Goal: Task Accomplishment & Management: Manage account settings

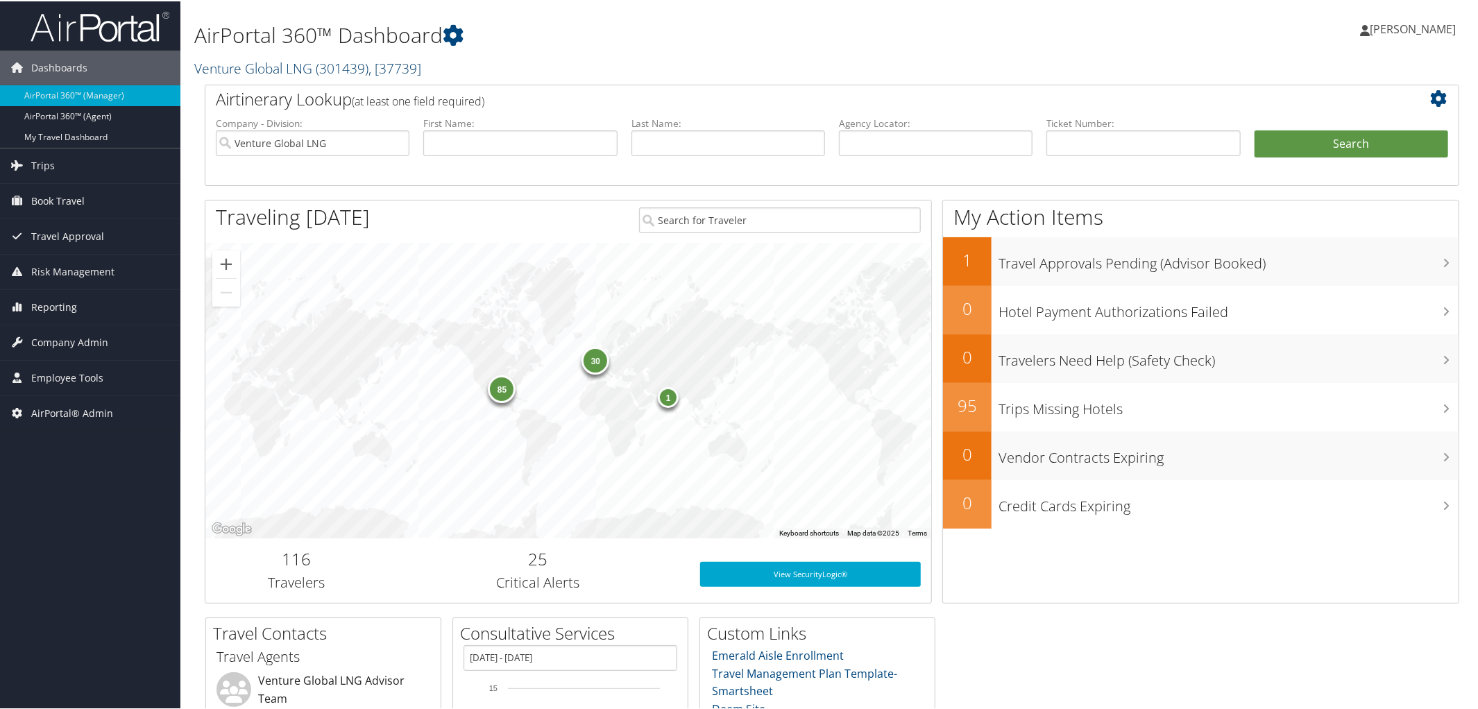
click at [298, 63] on link "Venture Global LNG ( 301439 ) , [ 37739 ]" at bounding box center [307, 67] width 227 height 19
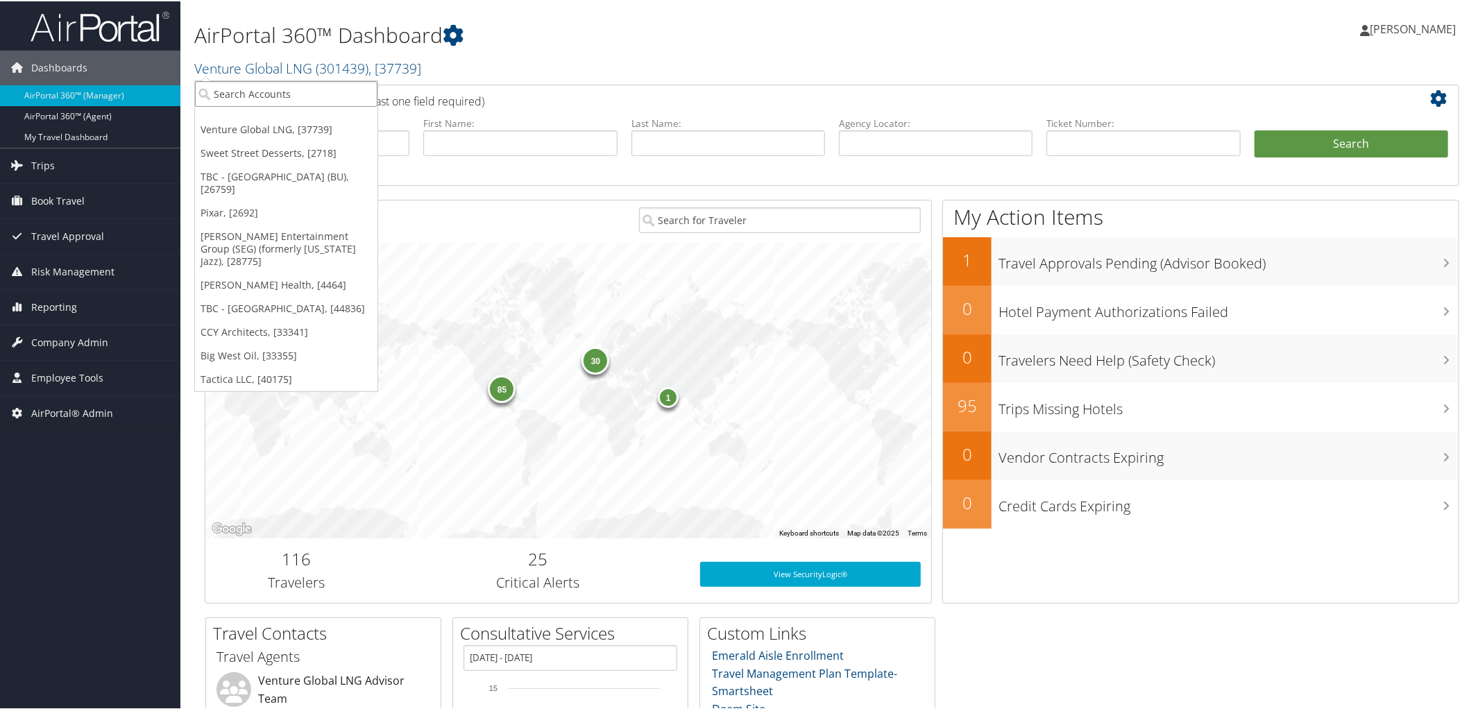
click at [307, 89] on input "search" at bounding box center [286, 93] width 182 height 26
type input "DriveCentric"
click at [305, 113] on div "DriveCentric (302091), [46048]" at bounding box center [287, 118] width 201 height 12
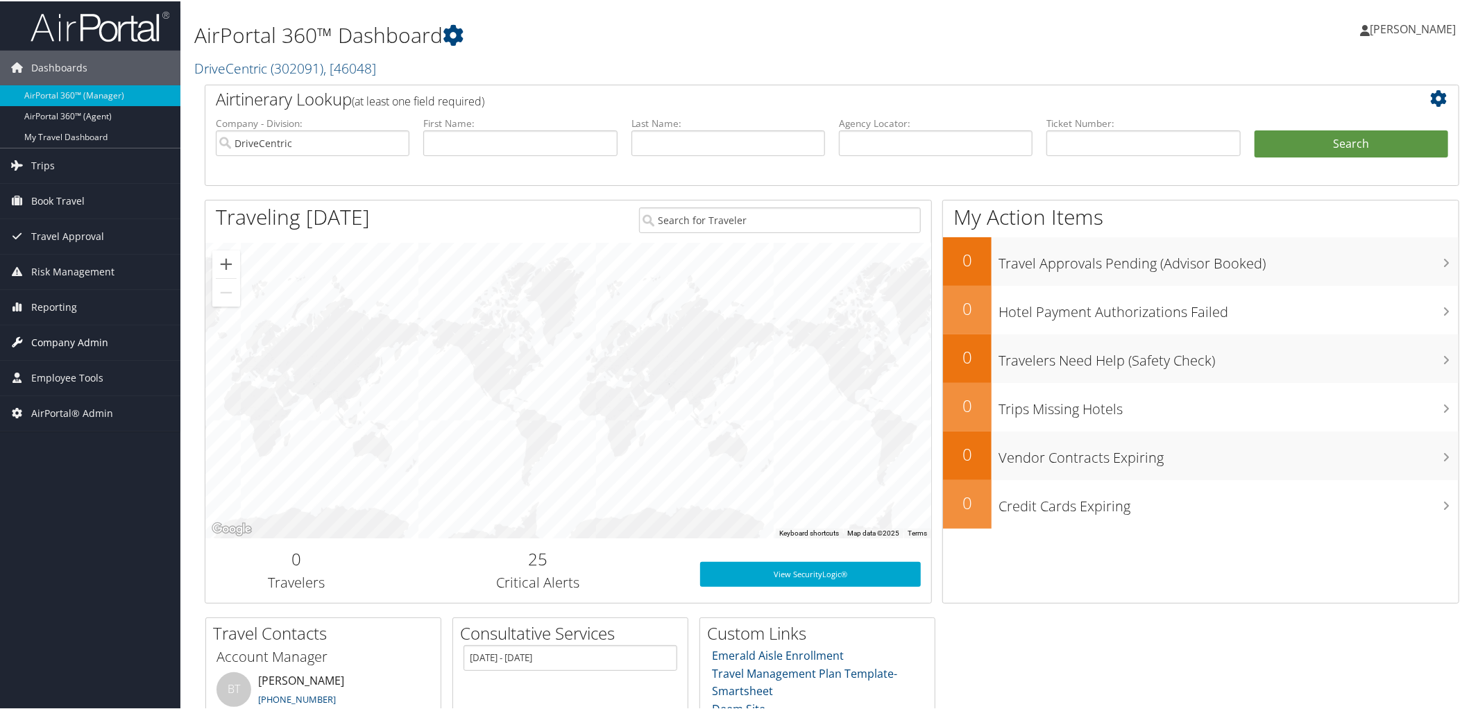
click at [69, 350] on span "Company Admin" at bounding box center [69, 341] width 77 height 35
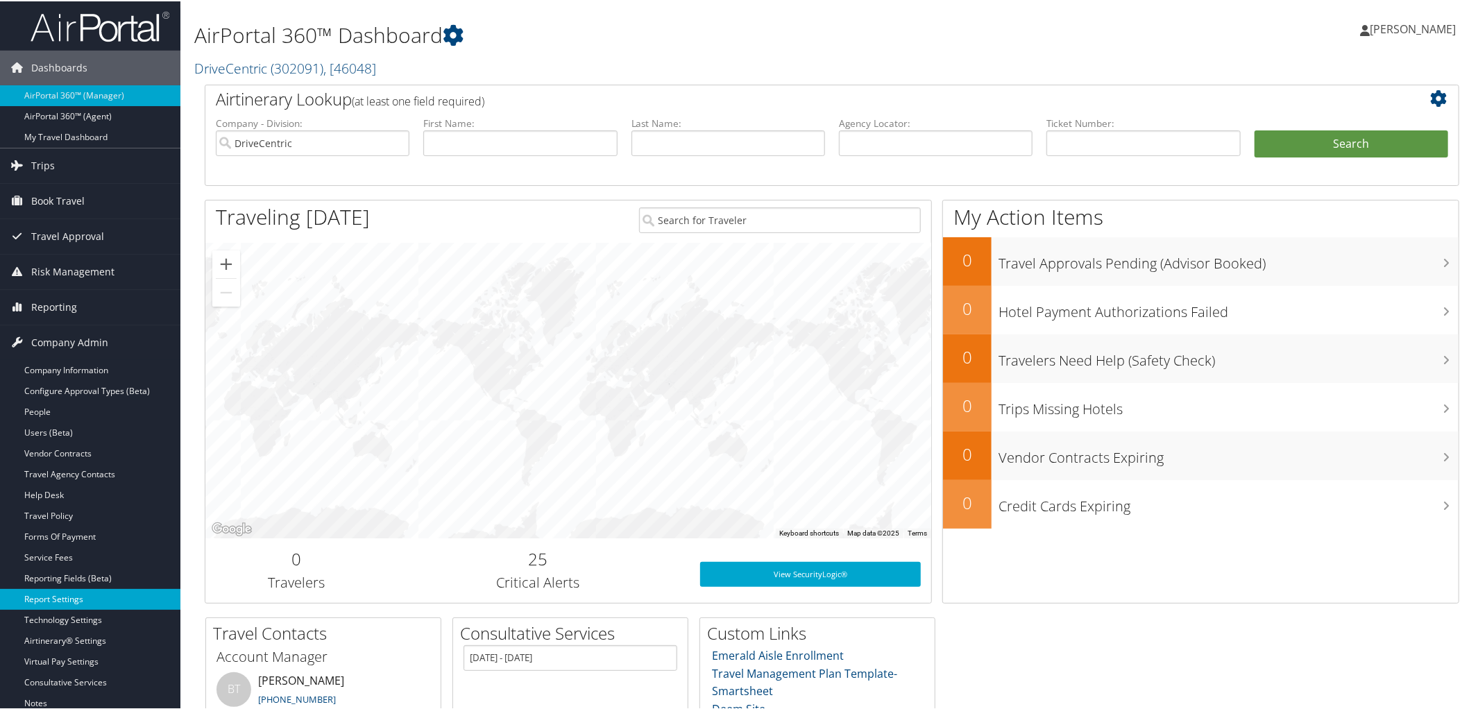
click at [114, 597] on link "Report Settings" at bounding box center [90, 598] width 180 height 21
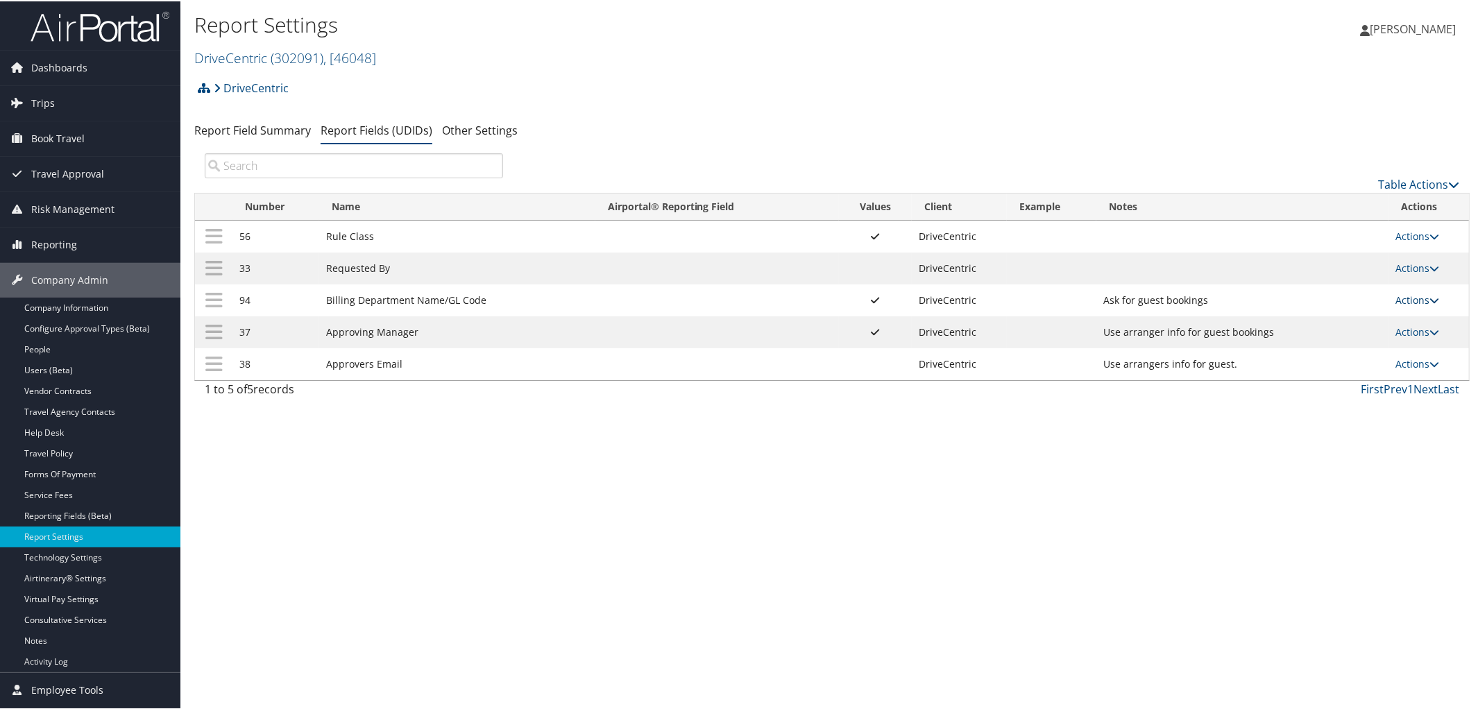
click at [1431, 301] on icon at bounding box center [1434, 299] width 10 height 10
click at [1340, 368] on link "Edit" at bounding box center [1358, 369] width 150 height 24
select select "both"
select select "profiled"
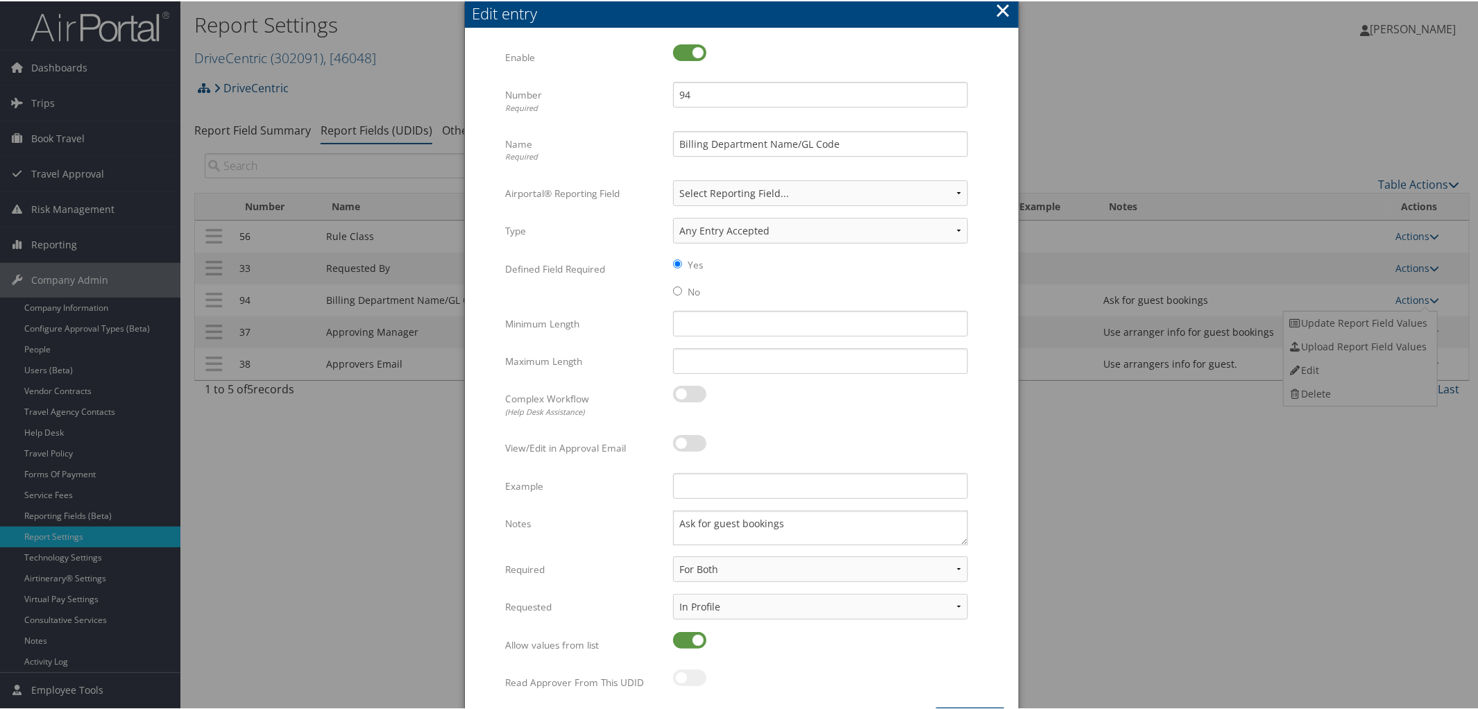
click at [1003, 10] on button "×" at bounding box center [1003, 9] width 16 height 28
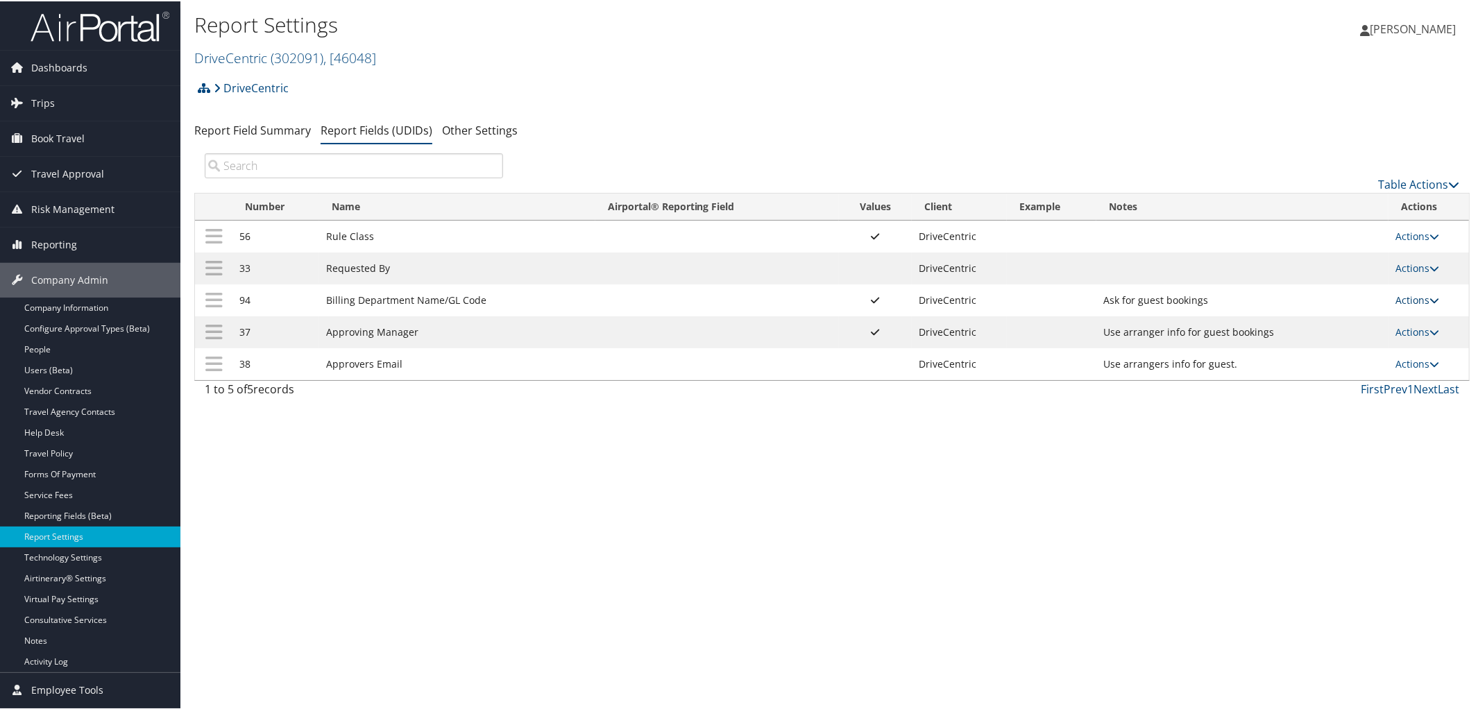
click at [1431, 300] on icon at bounding box center [1434, 299] width 10 height 10
drag, startPoint x: 1347, startPoint y: 334, endPoint x: 1346, endPoint y: 327, distance: 7.1
click at [1346, 327] on ul "Update Report Field Values Upload Report Field Values Edit Delete" at bounding box center [1360, 357] width 155 height 96
click at [1346, 327] on td "Use arranger info for guest bookings" at bounding box center [1242, 331] width 292 height 32
click at [1431, 305] on link "Actions" at bounding box center [1417, 298] width 44 height 13
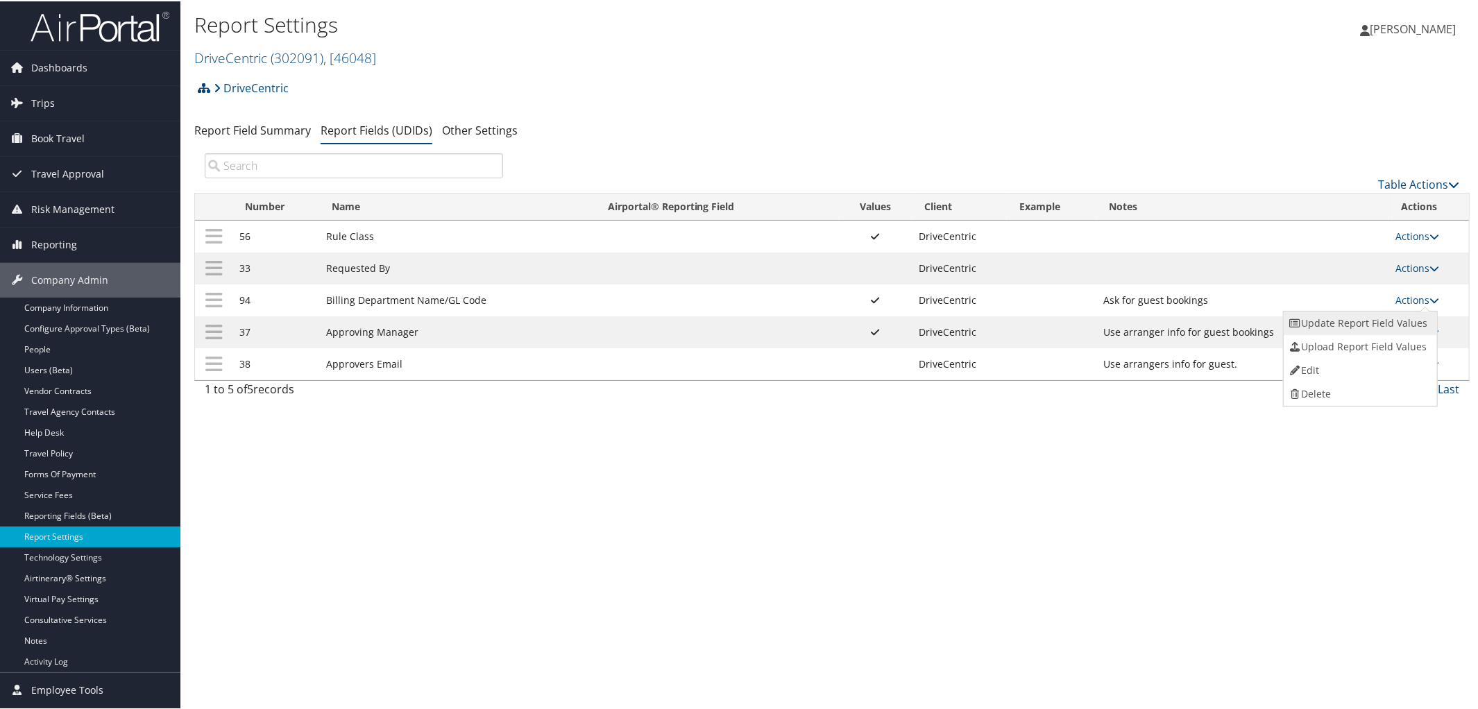
click at [1368, 317] on link "Update Report Field Values" at bounding box center [1358, 322] width 150 height 24
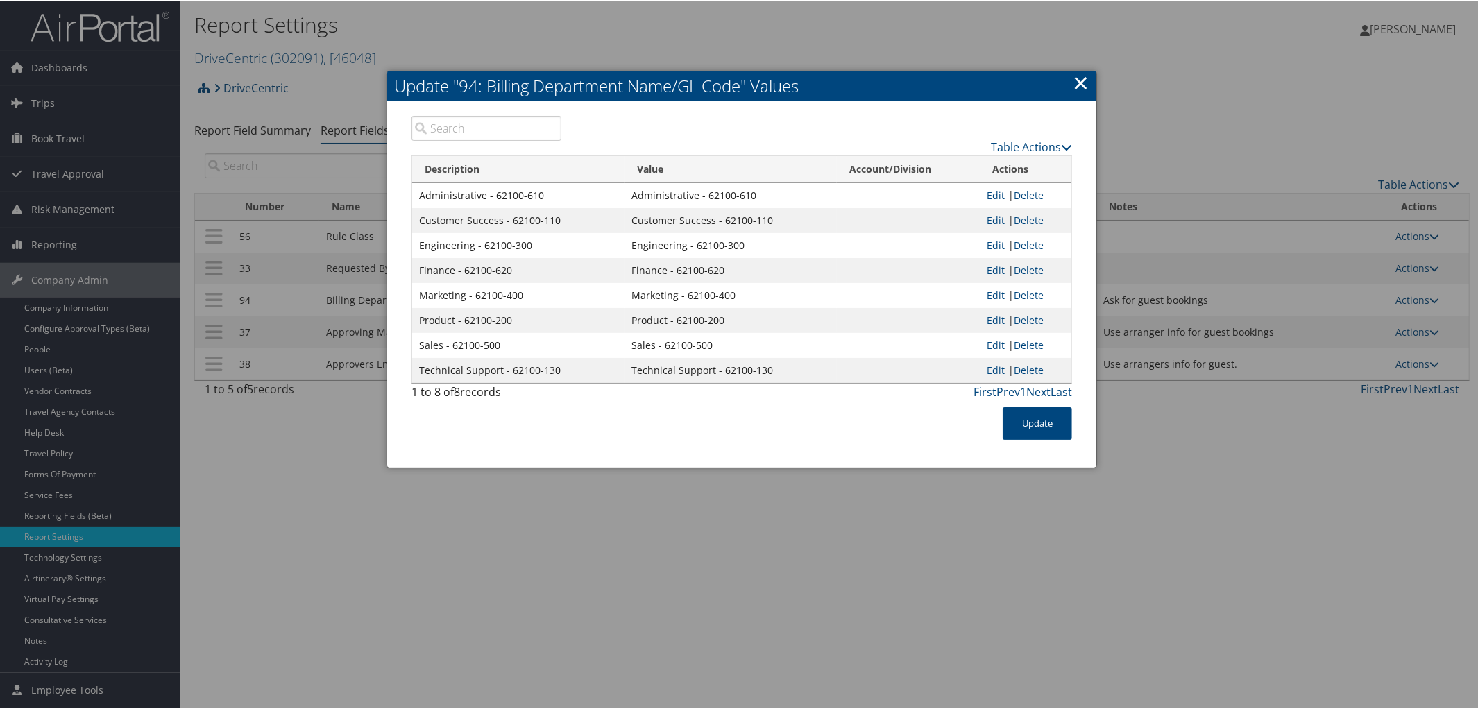
click at [1082, 78] on link "×" at bounding box center [1081, 81] width 16 height 28
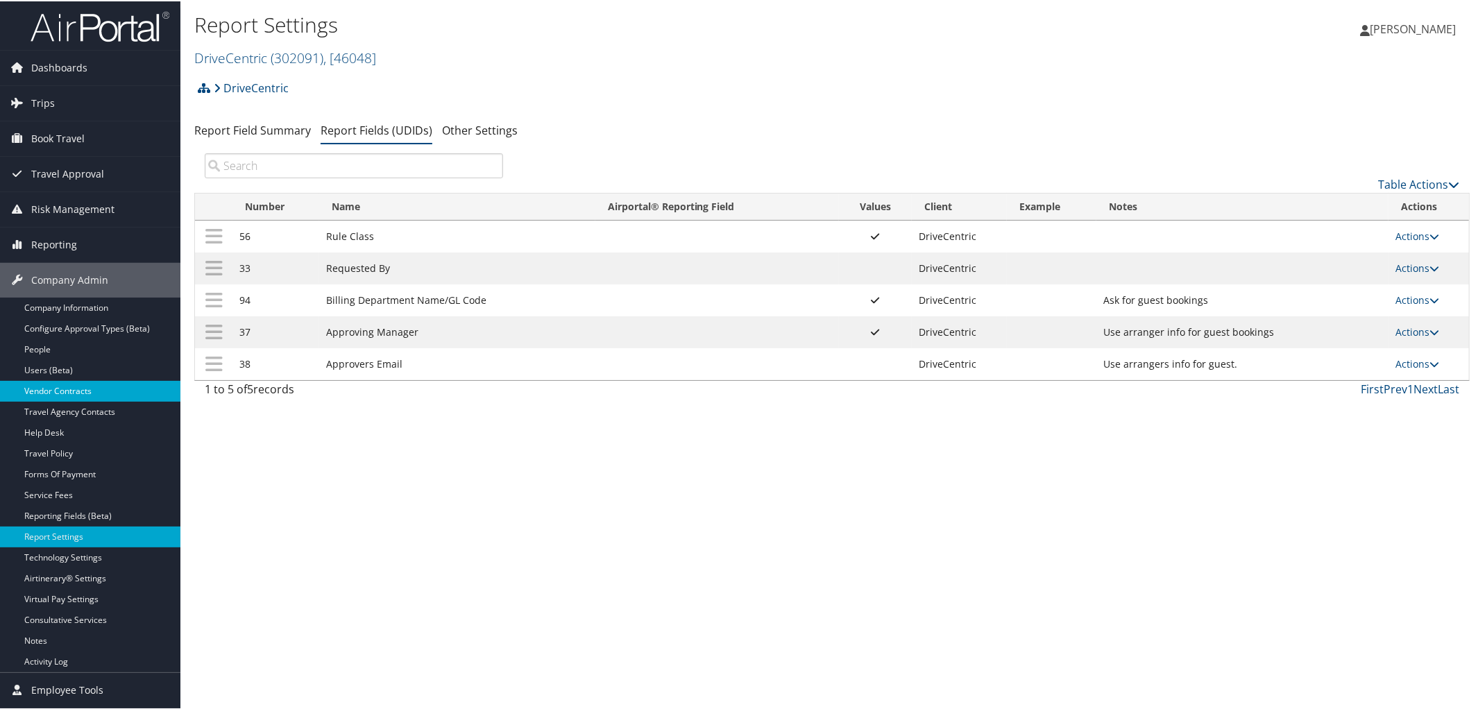
click at [67, 389] on link "Vendor Contracts" at bounding box center [90, 389] width 180 height 21
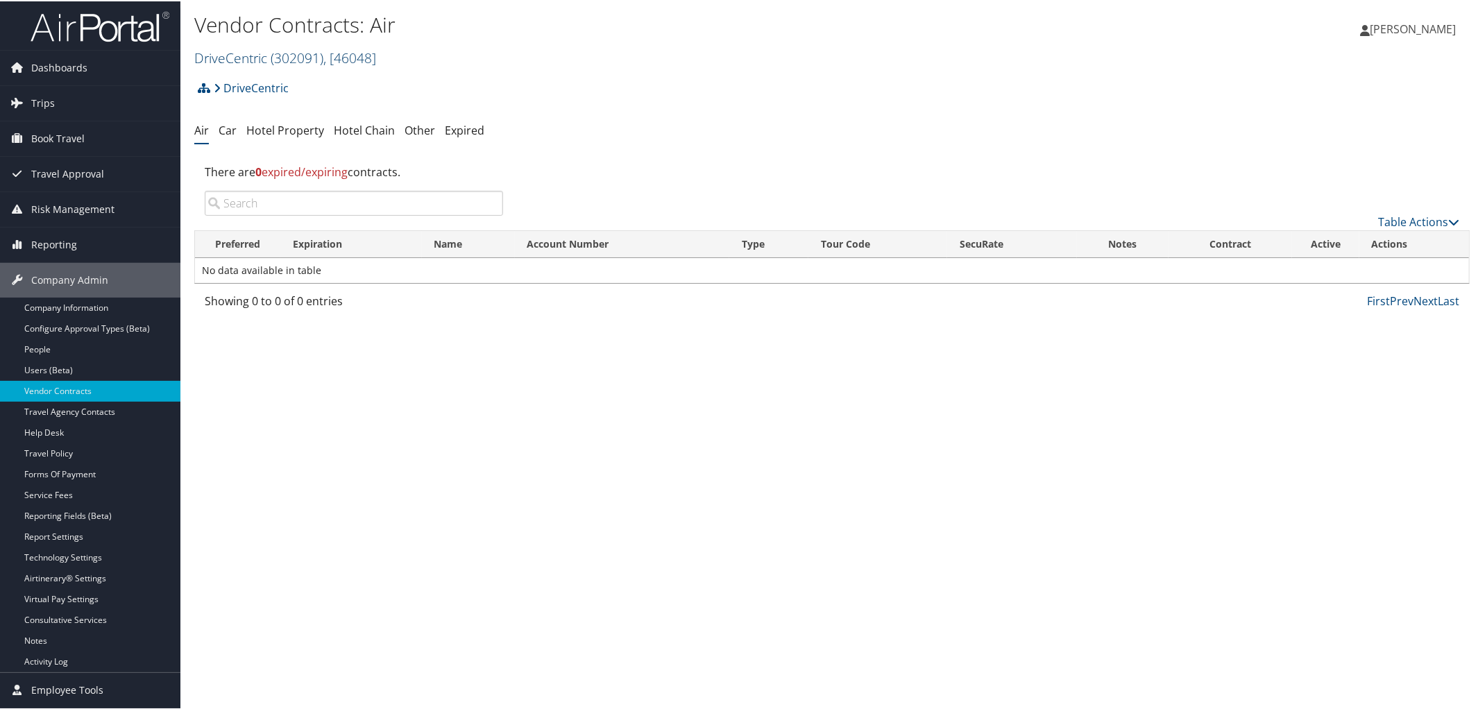
click at [250, 57] on link "DriveCentric ( 302091 ) , [ 46048 ]" at bounding box center [285, 56] width 182 height 19
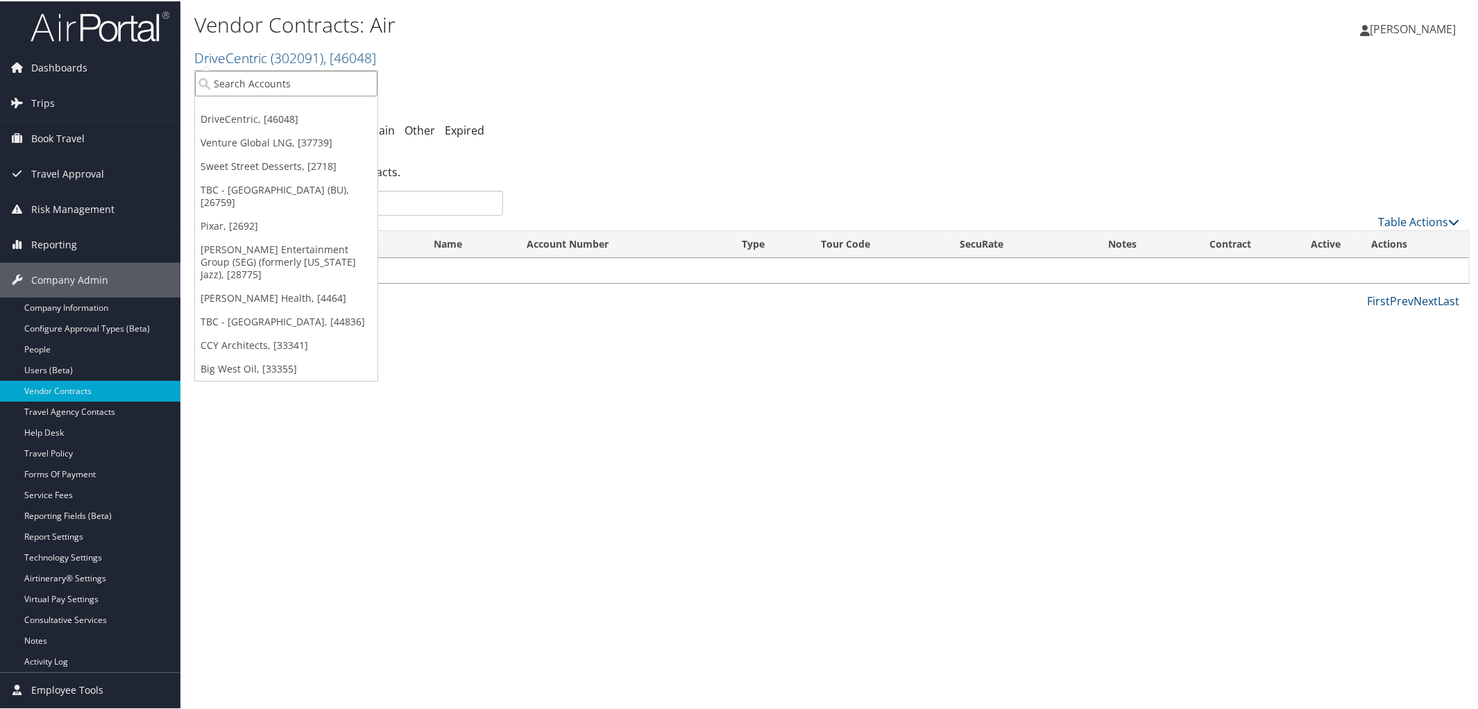
click at [256, 85] on input "search" at bounding box center [286, 82] width 182 height 26
type input "Sovos"
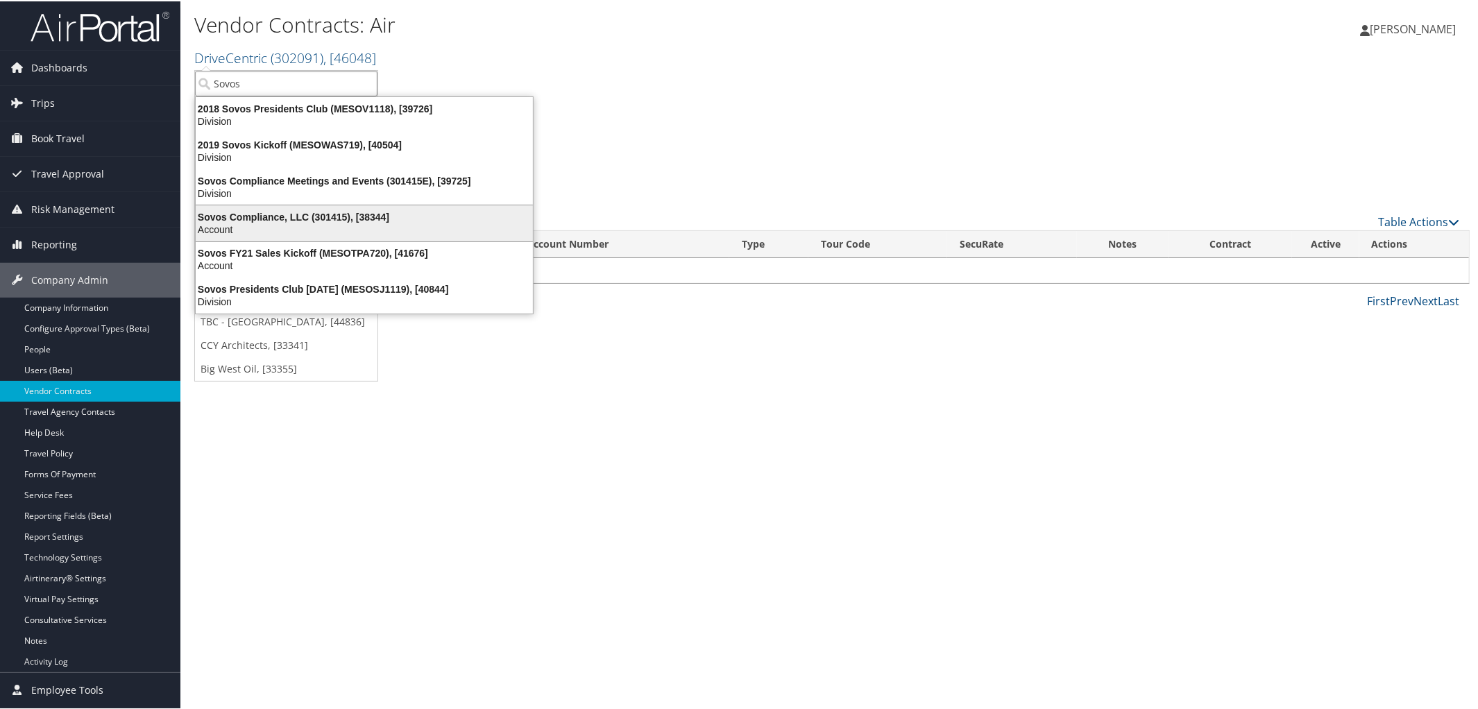
click at [281, 210] on div "Sovos Compliance, LLC (301415), [38344]" at bounding box center [364, 216] width 354 height 12
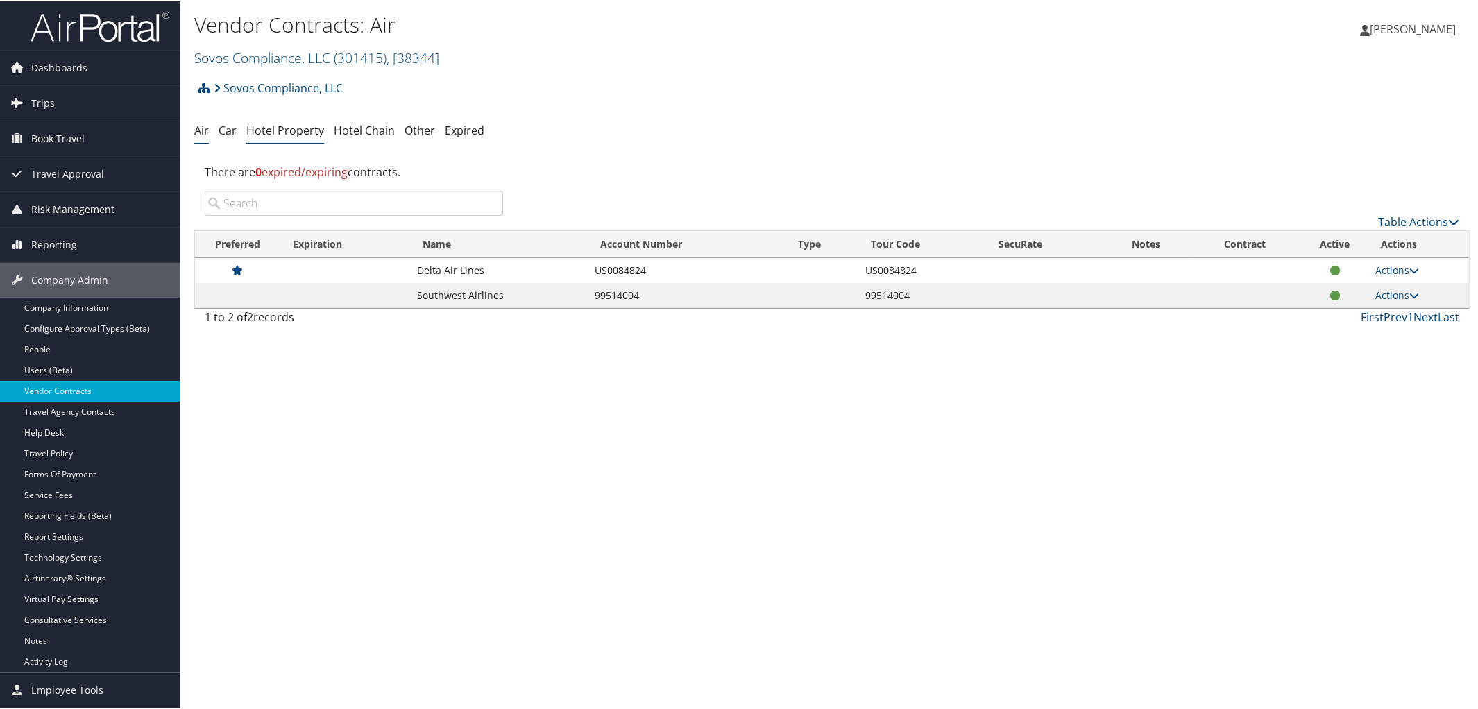
click at [289, 128] on link "Hotel Property" at bounding box center [285, 128] width 78 height 15
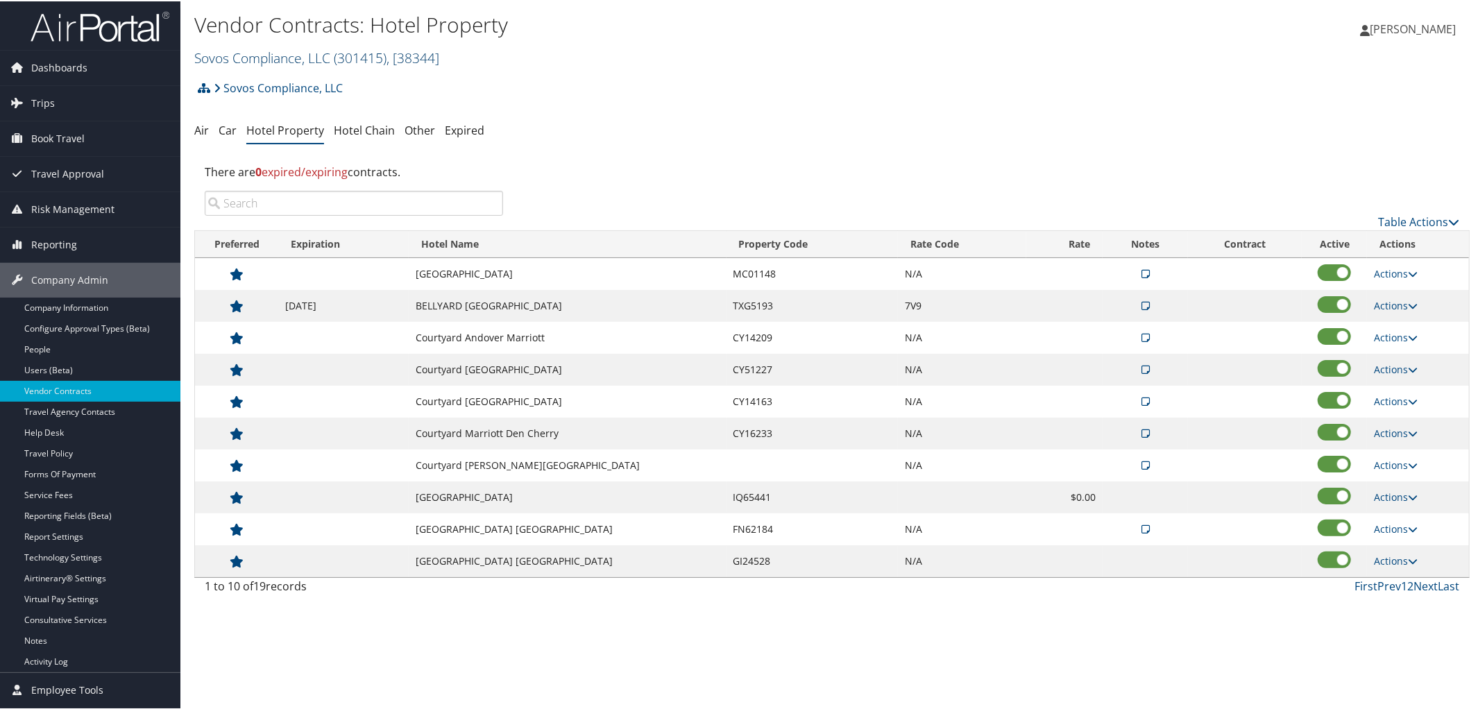
click at [344, 51] on span "( 301415 )" at bounding box center [360, 56] width 53 height 19
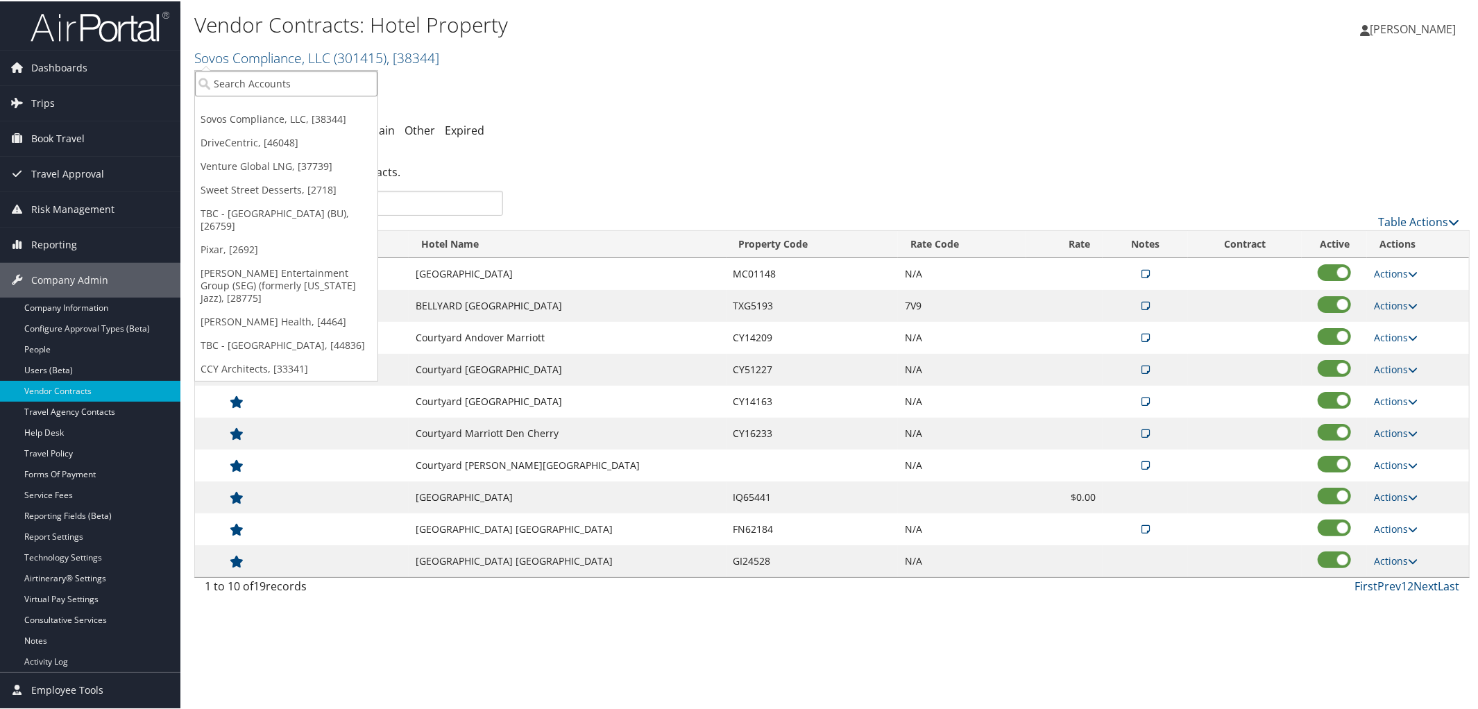
click at [313, 83] on input "search" at bounding box center [286, 82] width 182 height 26
type input "Pixar"
click at [313, 115] on div "Account" at bounding box center [290, 120] width 206 height 12
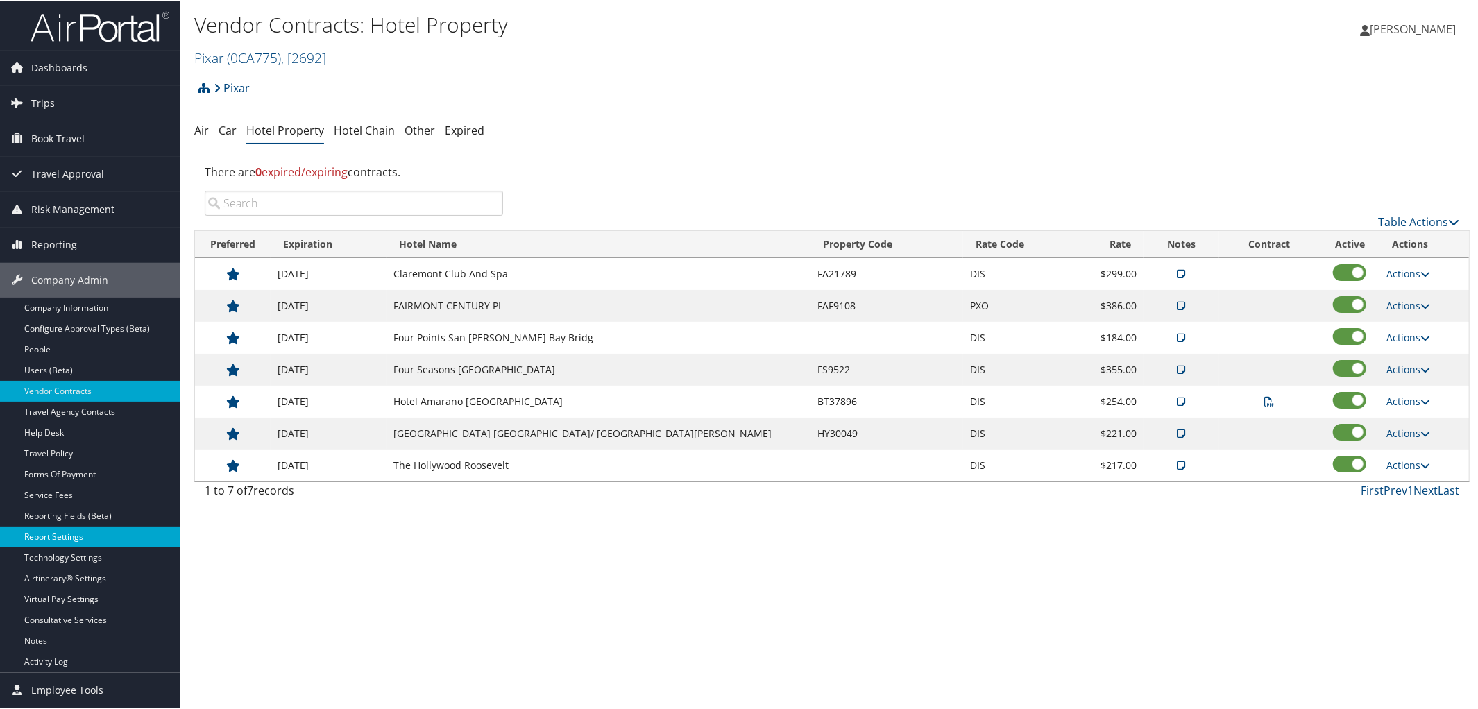
click at [58, 541] on link "Report Settings" at bounding box center [90, 535] width 180 height 21
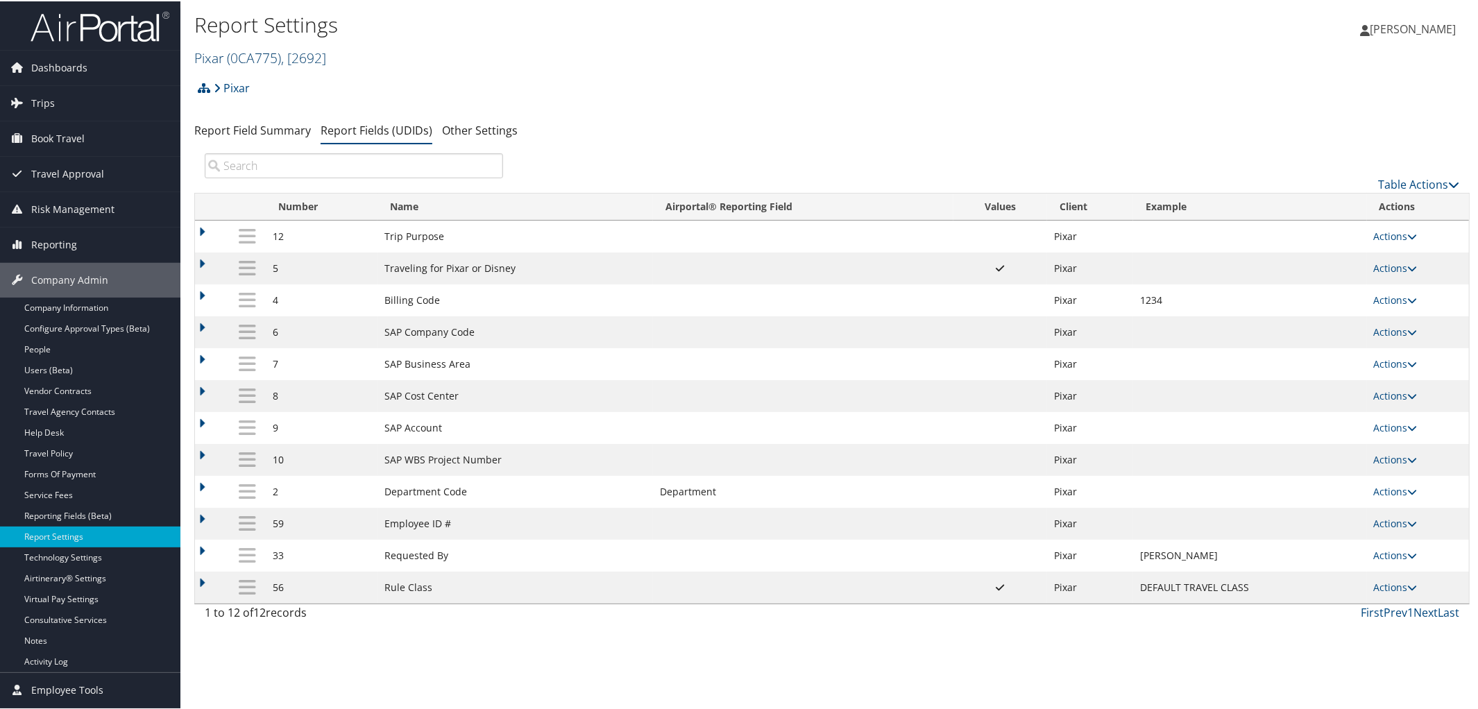
click at [254, 48] on span "( 0CA775 )" at bounding box center [254, 56] width 54 height 19
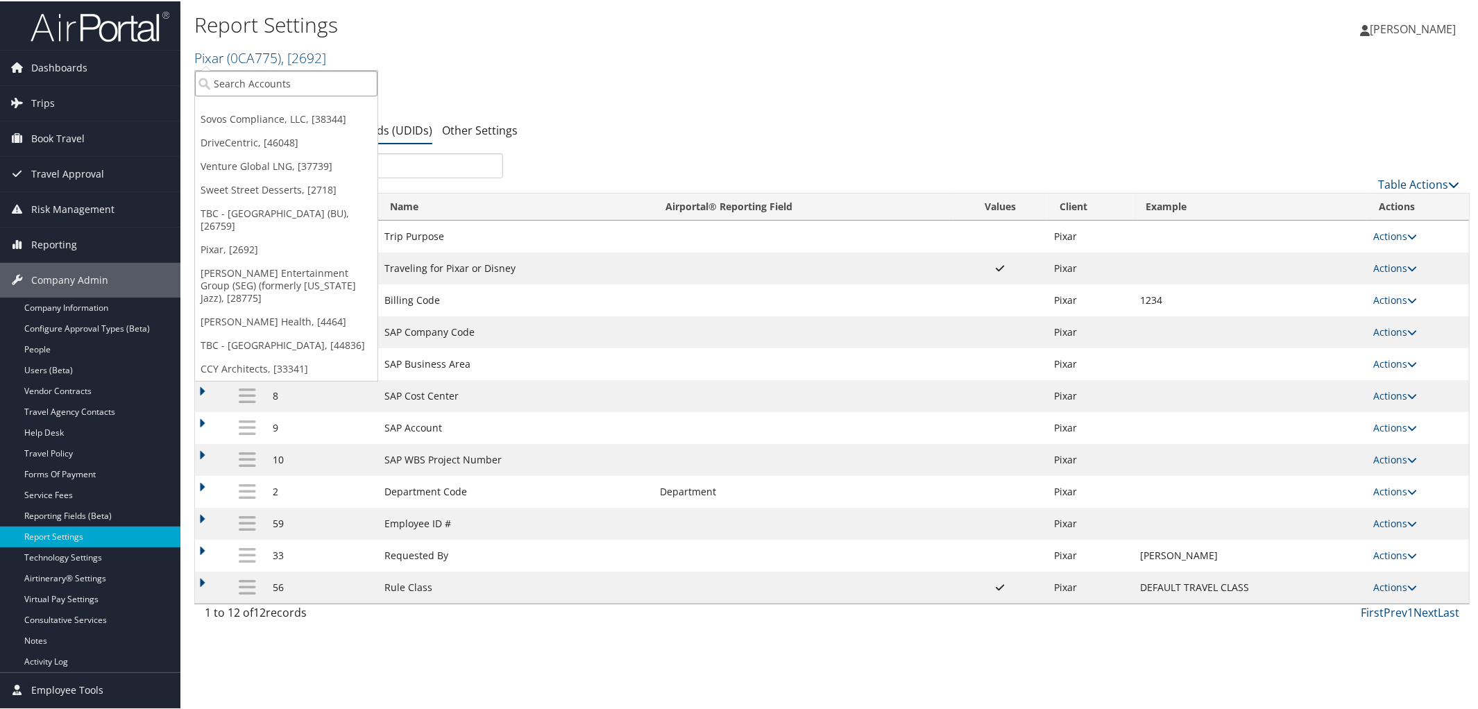
click at [248, 77] on input "search" at bounding box center [286, 82] width 182 height 26
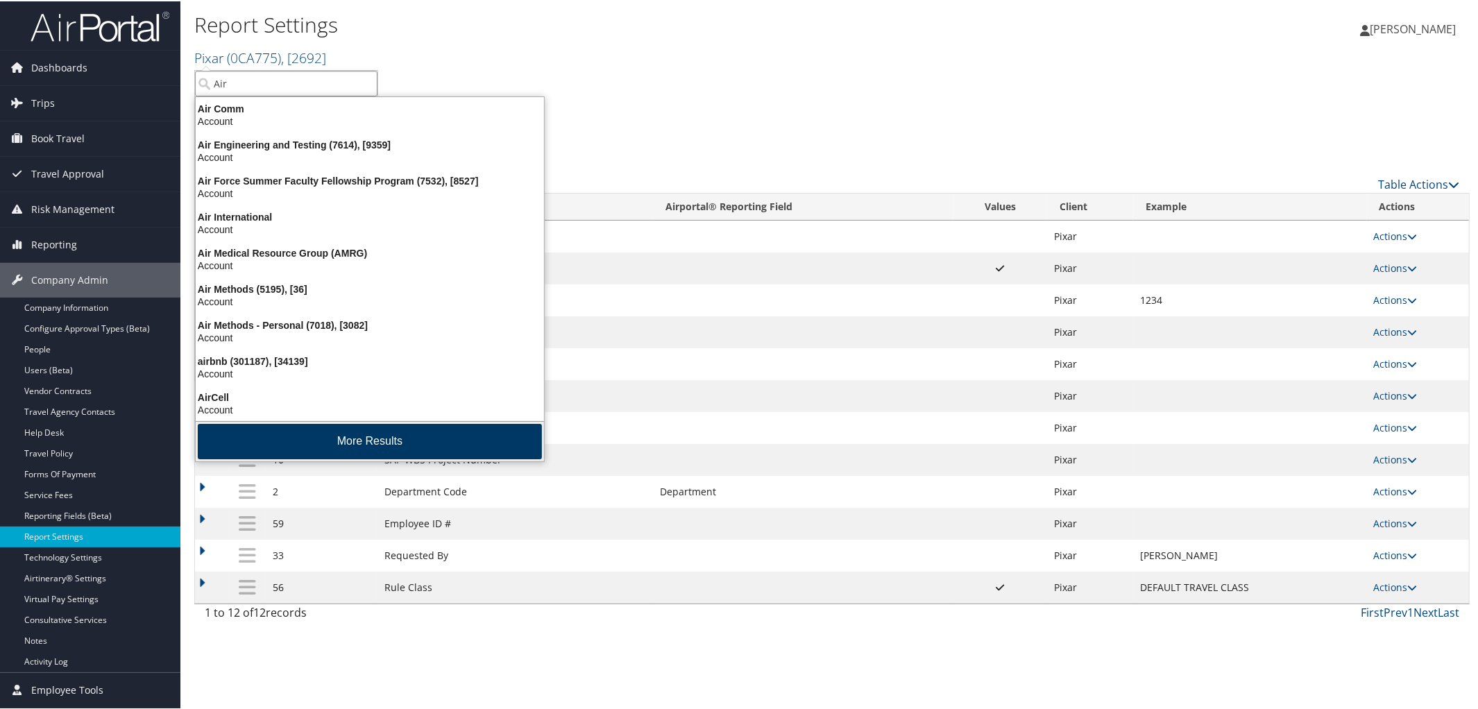
click at [386, 437] on button "More Results" at bounding box center [370, 440] width 344 height 35
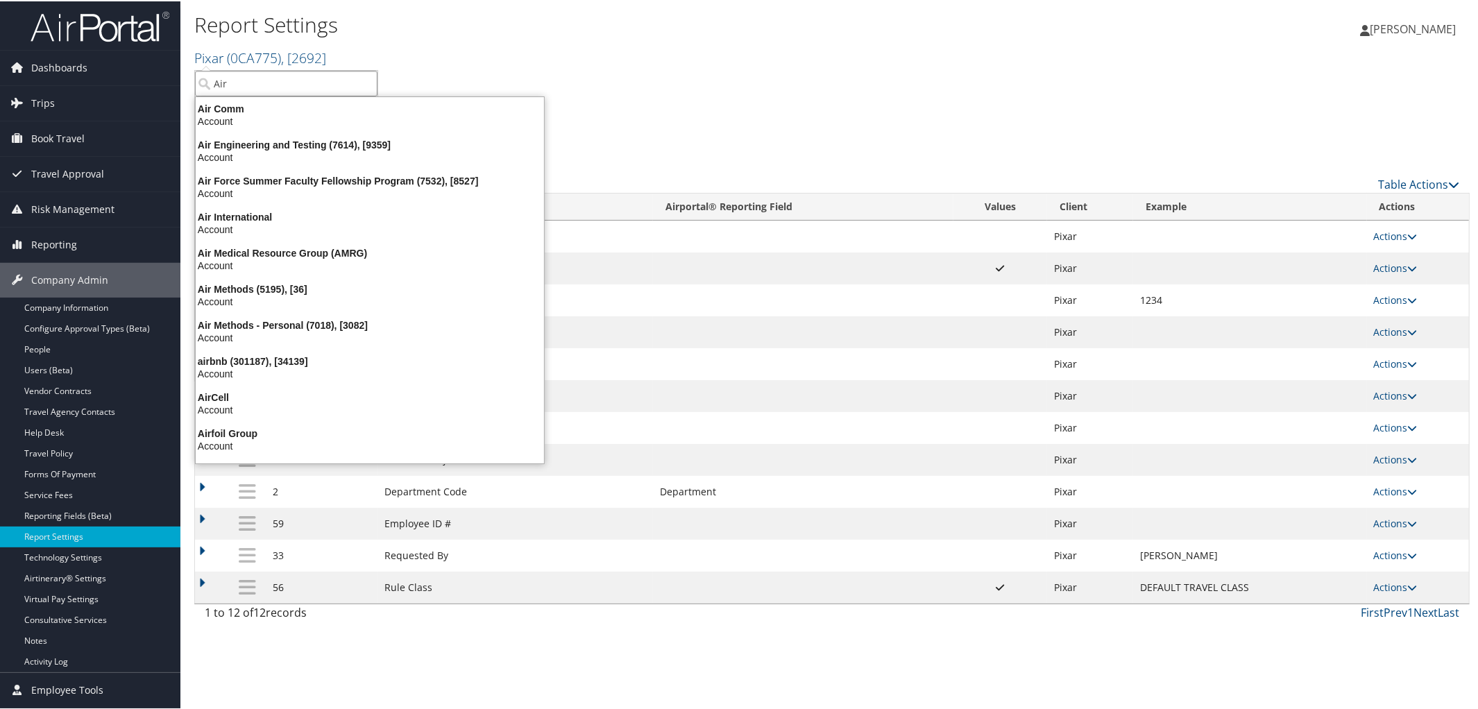
type input "Air"
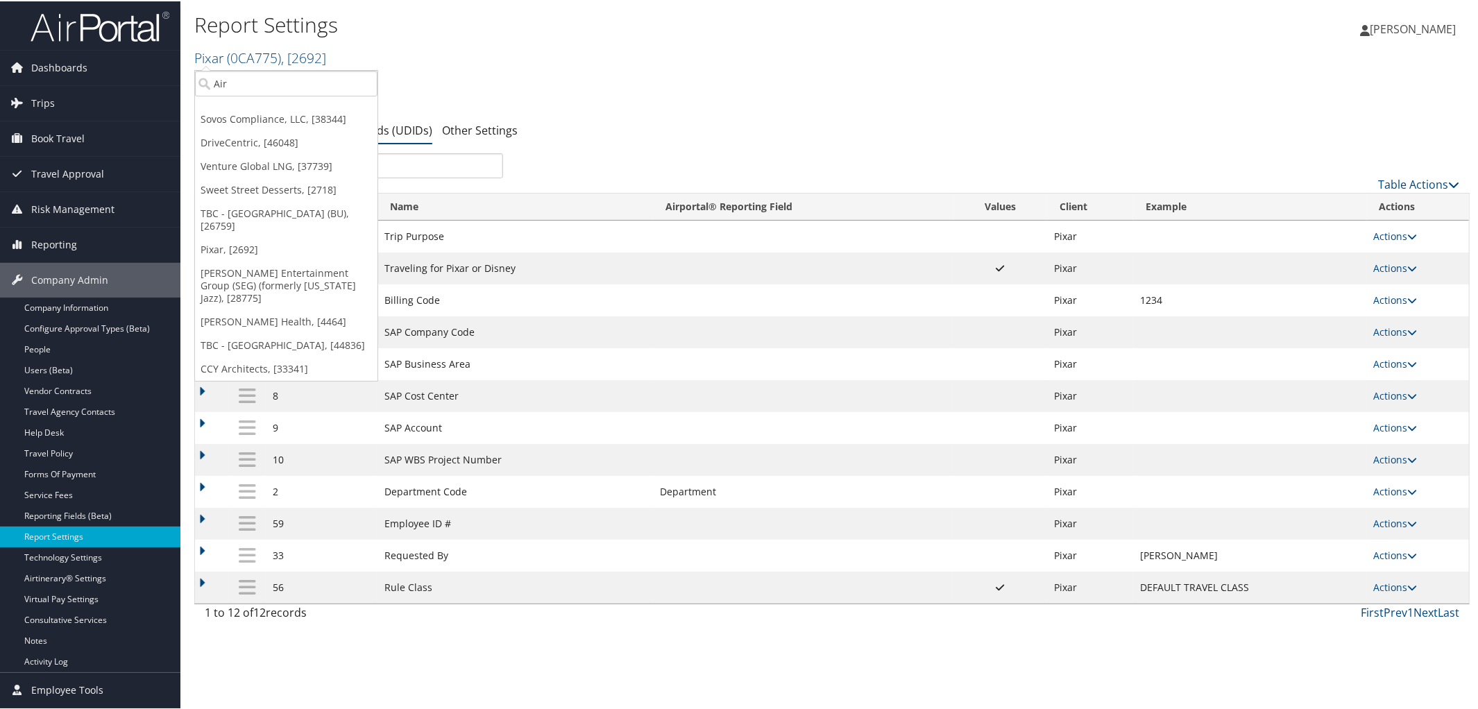
click at [639, 61] on h2 "Pixar ( 0CA775 ) , [ 2692 ]" at bounding box center [619, 56] width 850 height 24
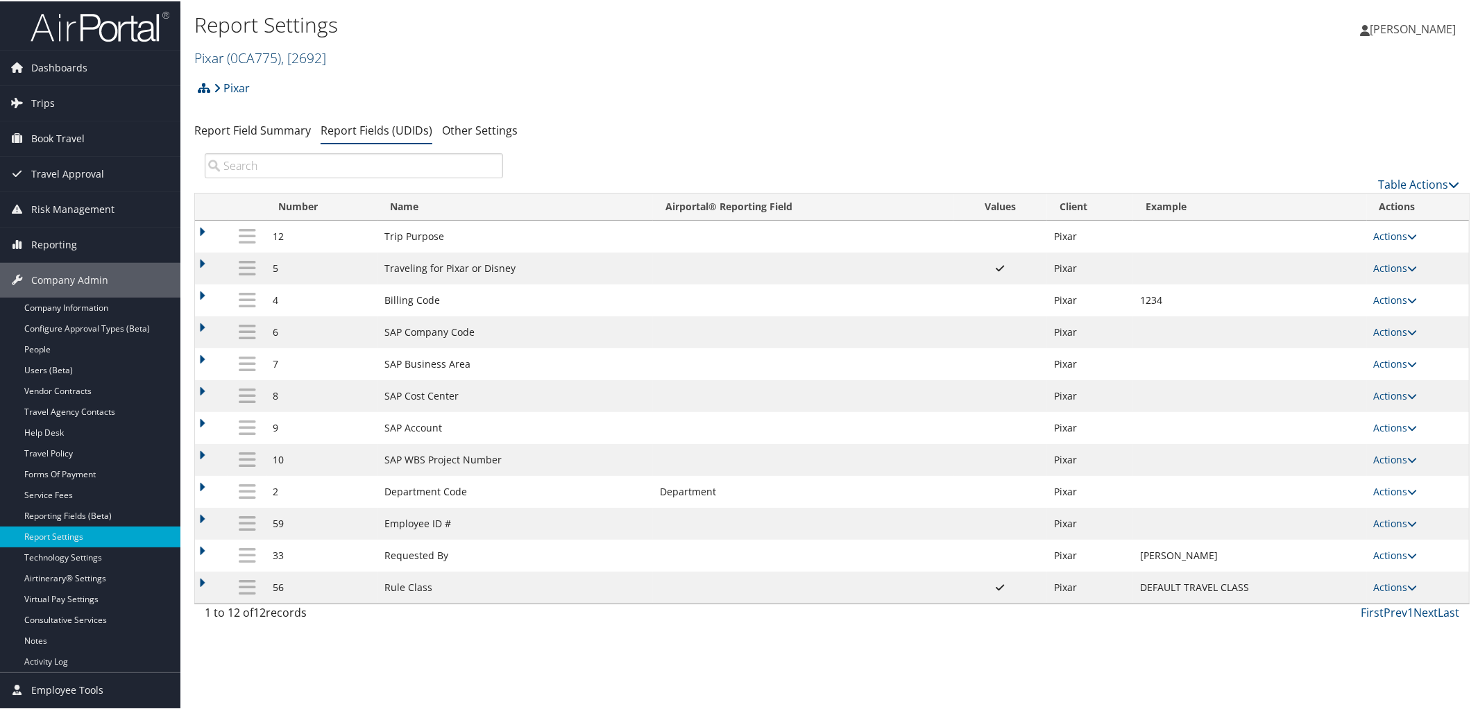
click at [271, 53] on span "( 0CA775 )" at bounding box center [254, 56] width 54 height 19
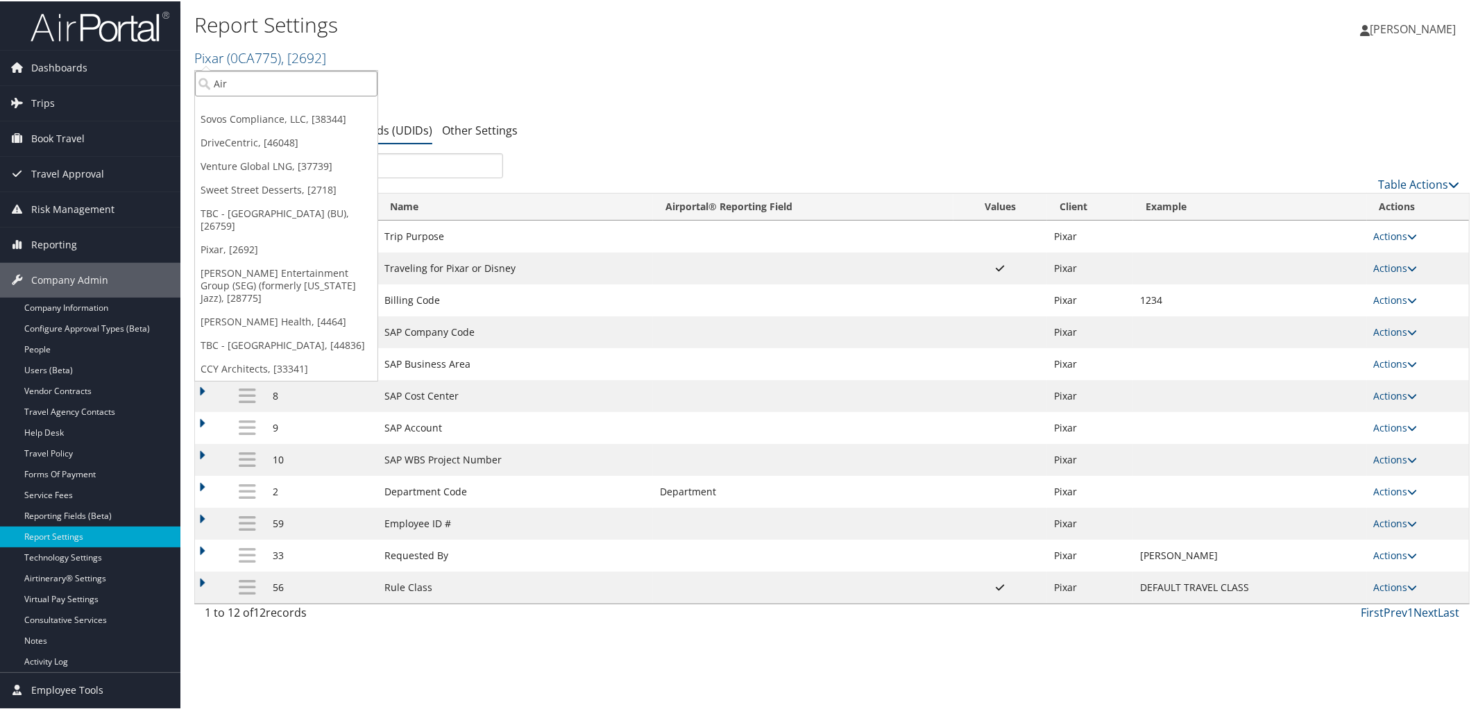
drag, startPoint x: 237, startPoint y: 78, endPoint x: 185, endPoint y: 73, distance: 52.3
click at [185, 73] on div "Report Settings Pixar ( 0CA775 ) , [ 2692 ] Sovos Compliance, LLC DriveCentric …" at bounding box center [831, 354] width 1303 height 709
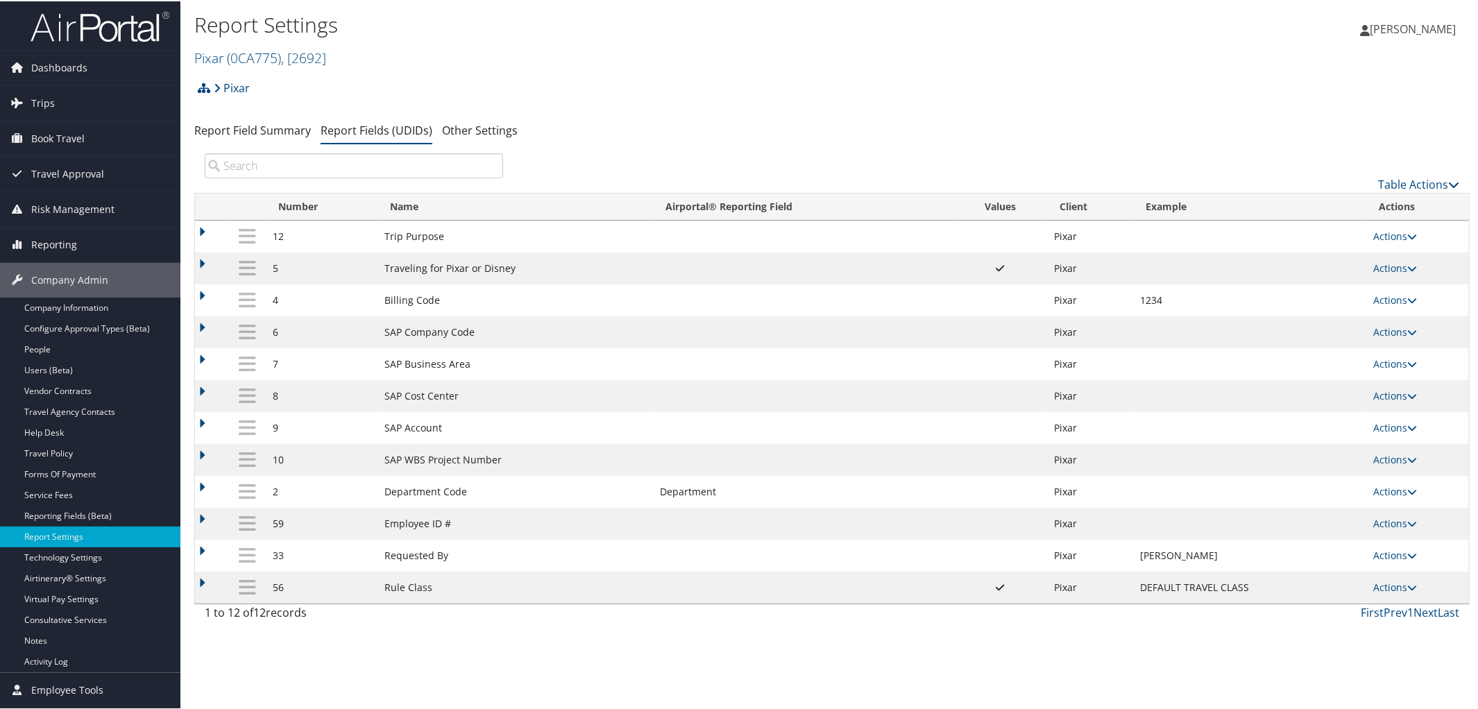
click at [290, 42] on div "Report Settings Pixar ( 0CA775 ) , [ 2692 ] Sovos Compliance, LLC DriveCentric …" at bounding box center [619, 38] width 850 height 58
click at [290, 55] on span ", [ 2692 ]" at bounding box center [303, 56] width 45 height 19
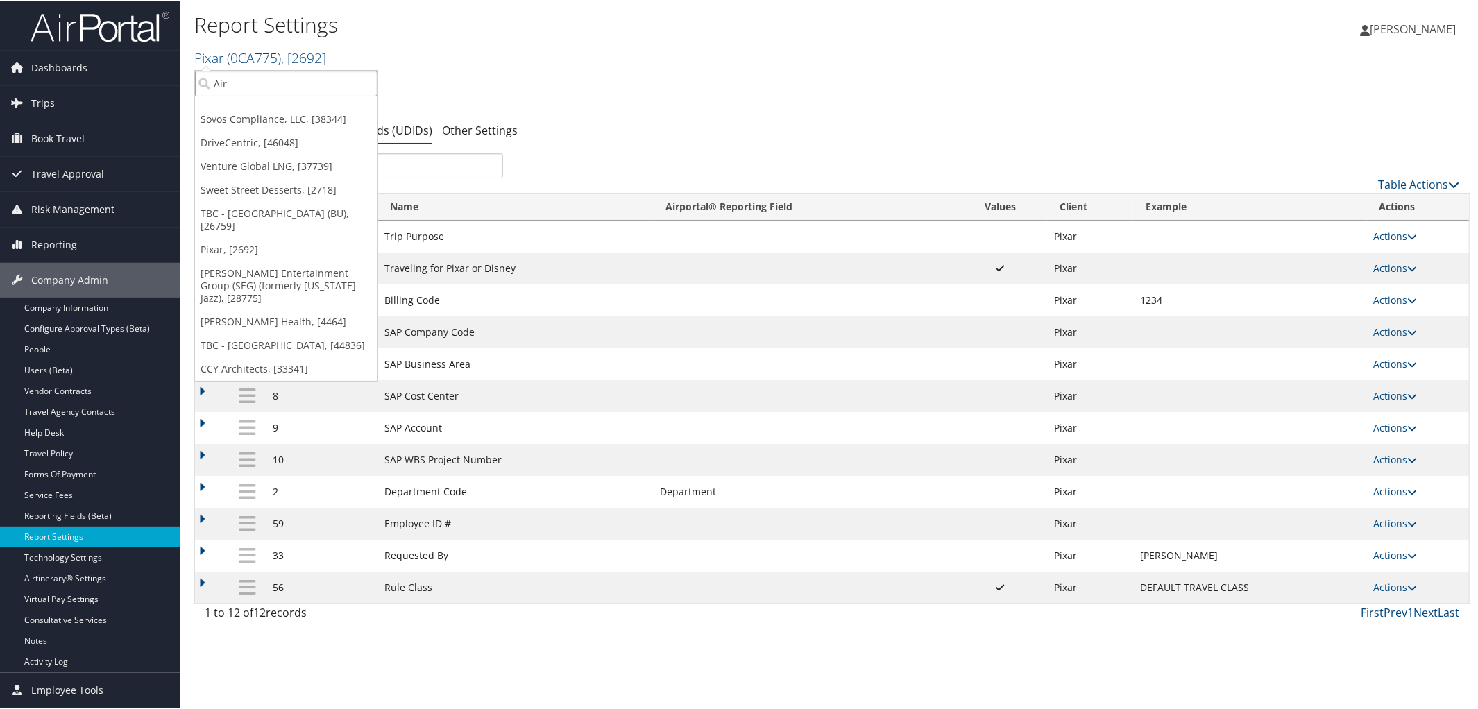
click at [259, 84] on input "Air" at bounding box center [286, 82] width 182 height 26
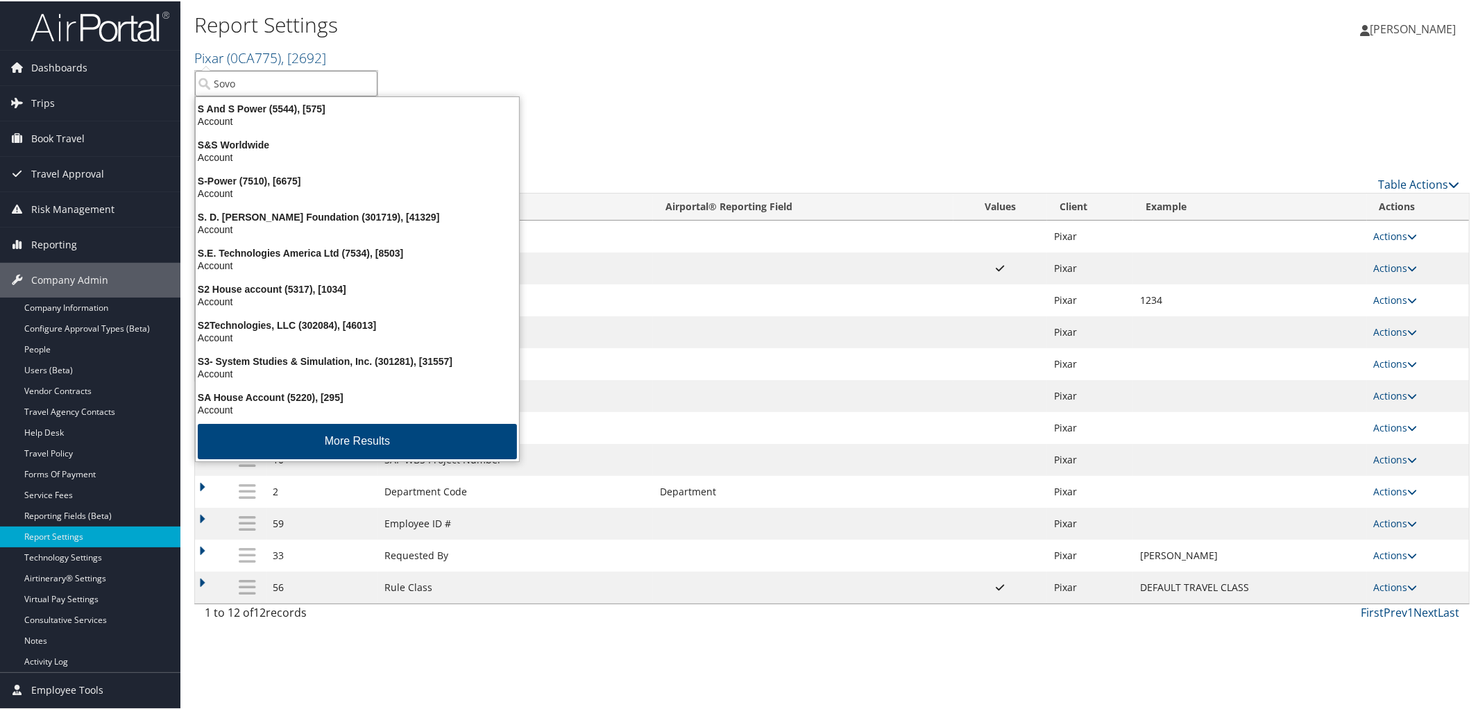
type input "Sovos"
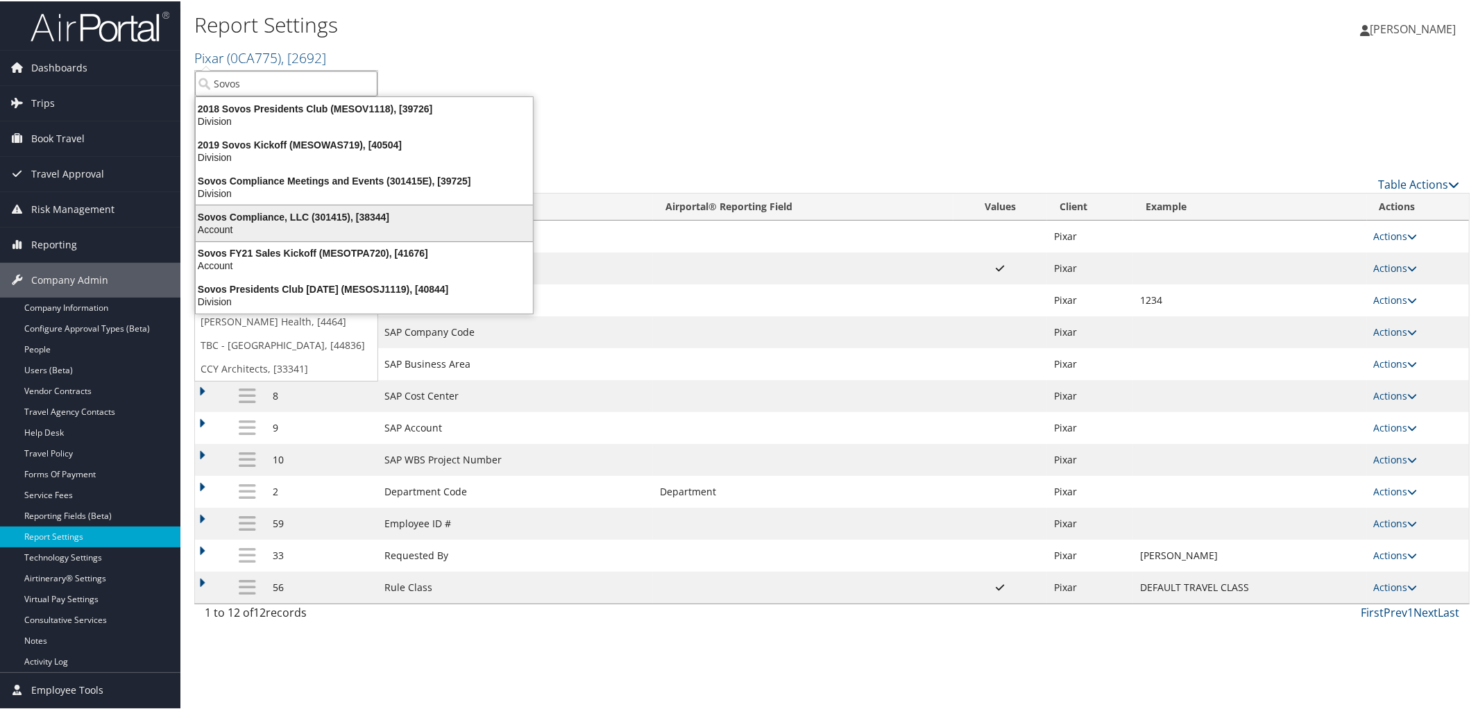
click at [270, 214] on div "Sovos Compliance, LLC (301415), [38344]" at bounding box center [364, 216] width 354 height 12
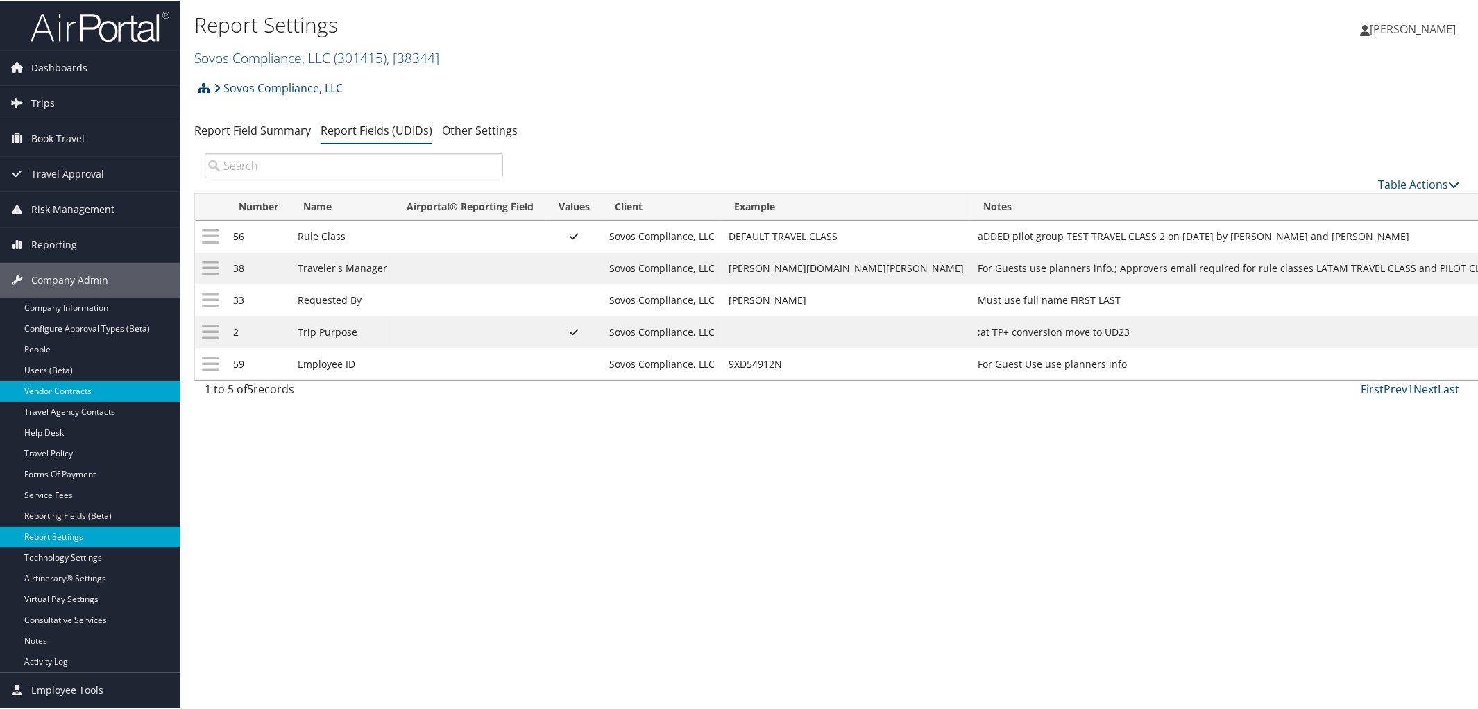
click at [80, 393] on link "Vendor Contracts" at bounding box center [90, 389] width 180 height 21
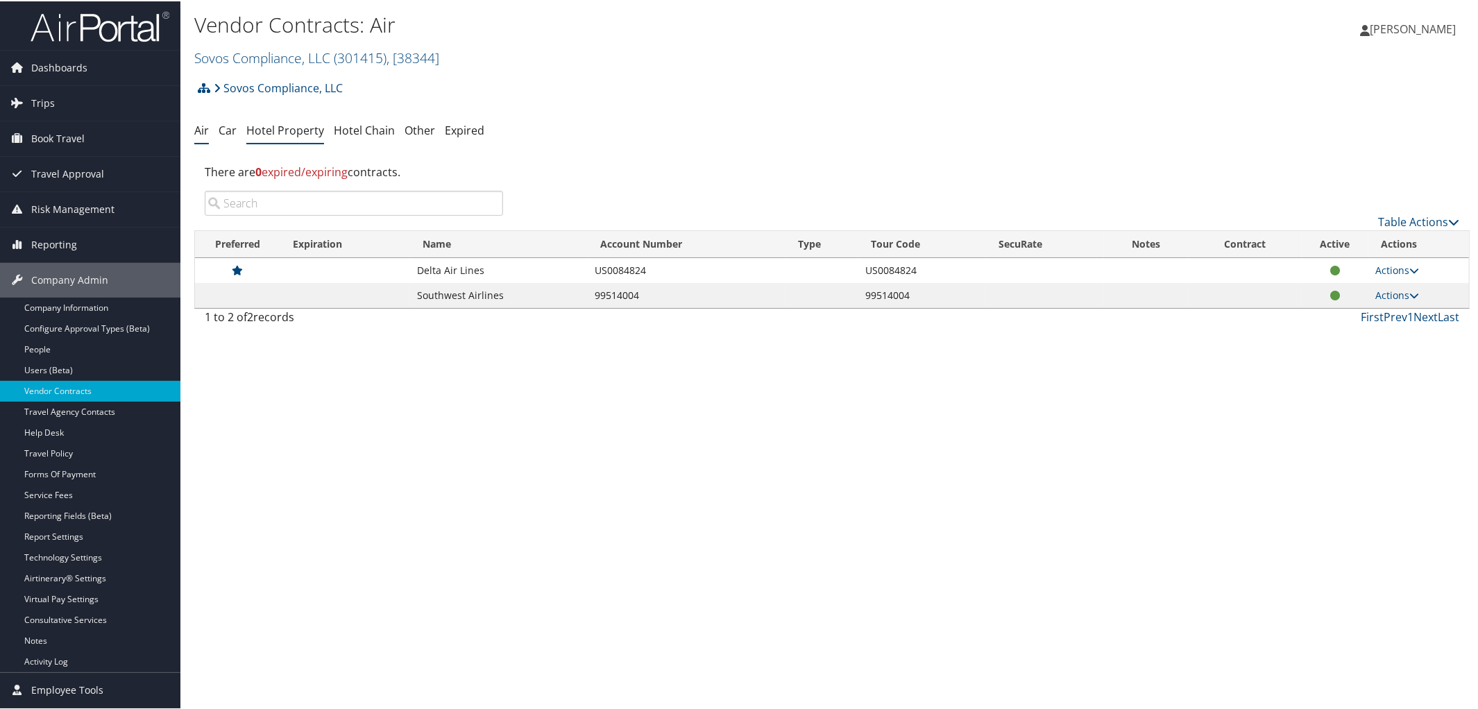
click at [304, 126] on link "Hotel Property" at bounding box center [285, 128] width 78 height 15
